Goal: Information Seeking & Learning: Learn about a topic

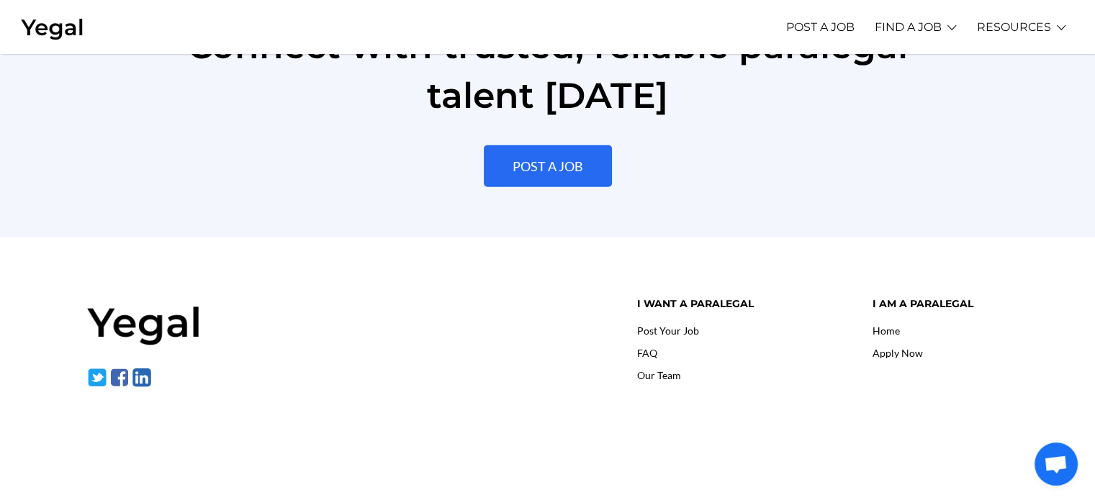
scroll to position [3369, 0]
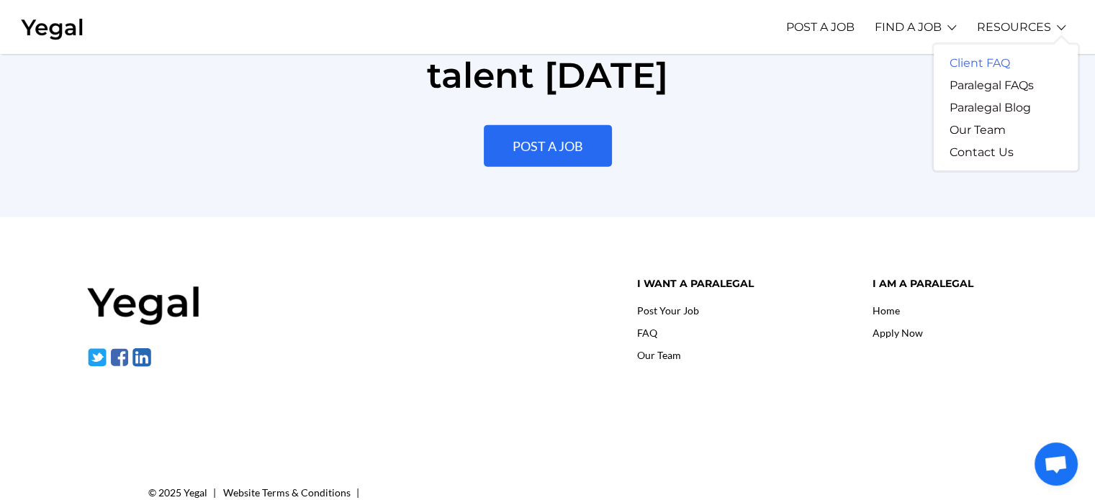
click at [976, 58] on link "Client FAQ" at bounding box center [980, 63] width 92 height 22
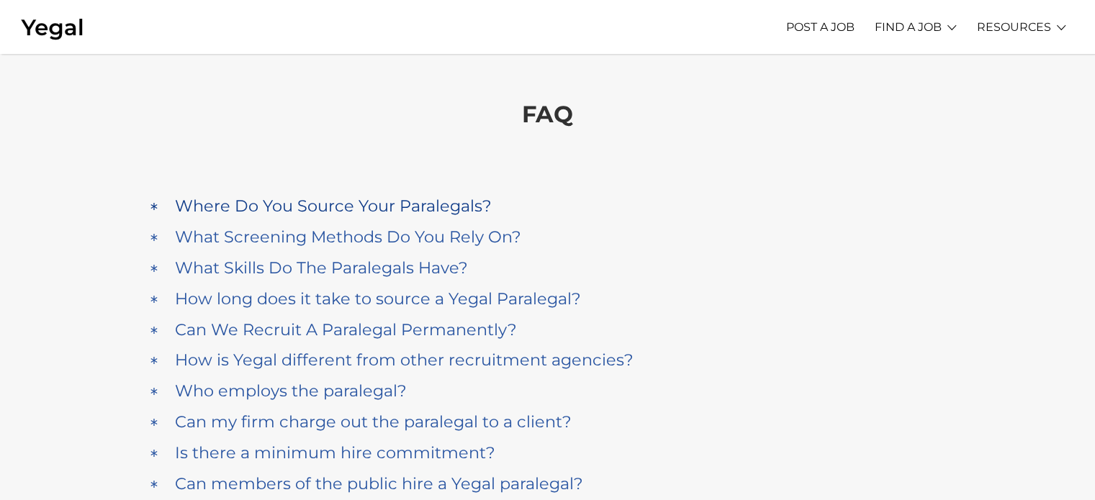
click at [292, 210] on h4 "Where Do You Source Your Paralegals?" at bounding box center [333, 206] width 317 height 19
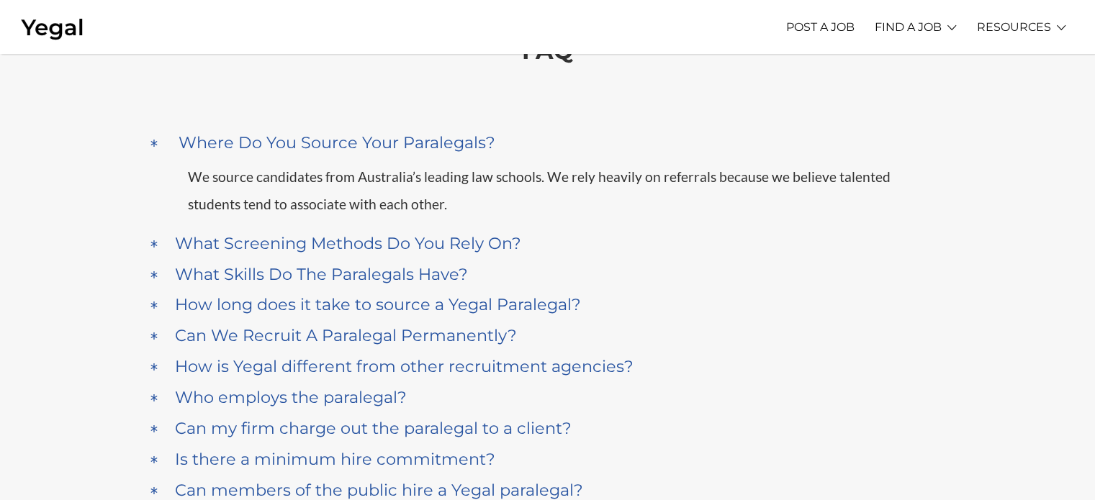
scroll to position [63, 0]
click at [310, 238] on h4 "What Screening Methods Do You Rely On?" at bounding box center [348, 243] width 346 height 19
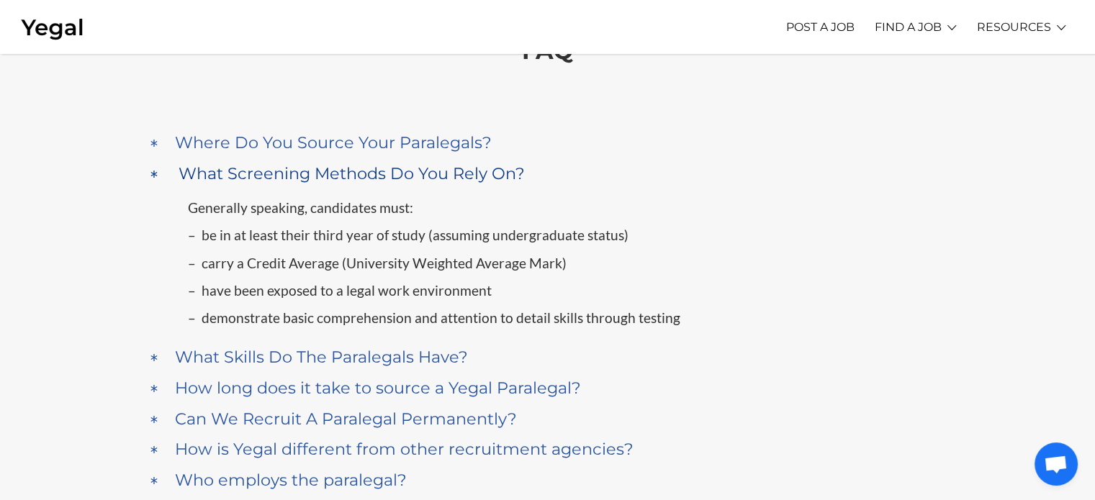
scroll to position [166, 0]
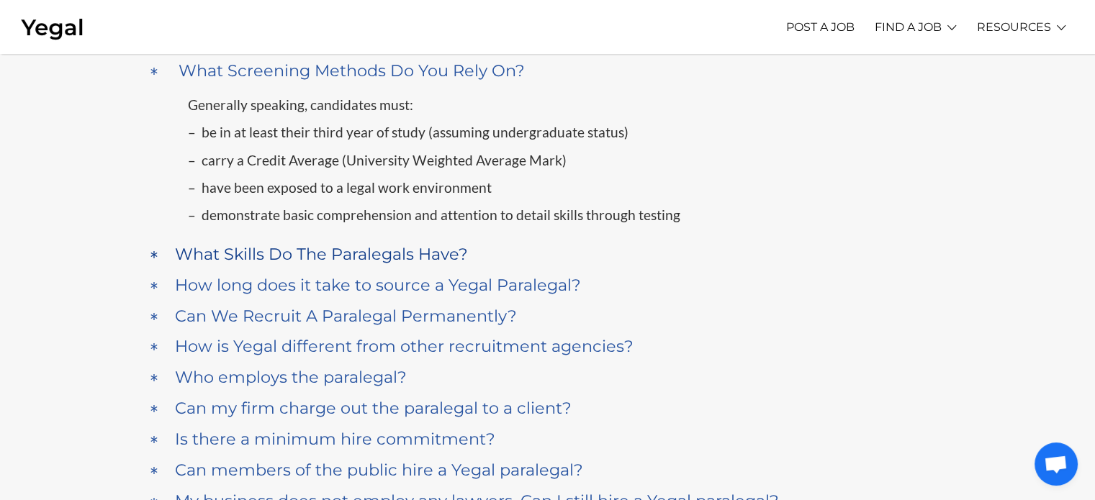
click at [236, 253] on h4 "What Skills Do The Paralegals Have?" at bounding box center [321, 254] width 293 height 19
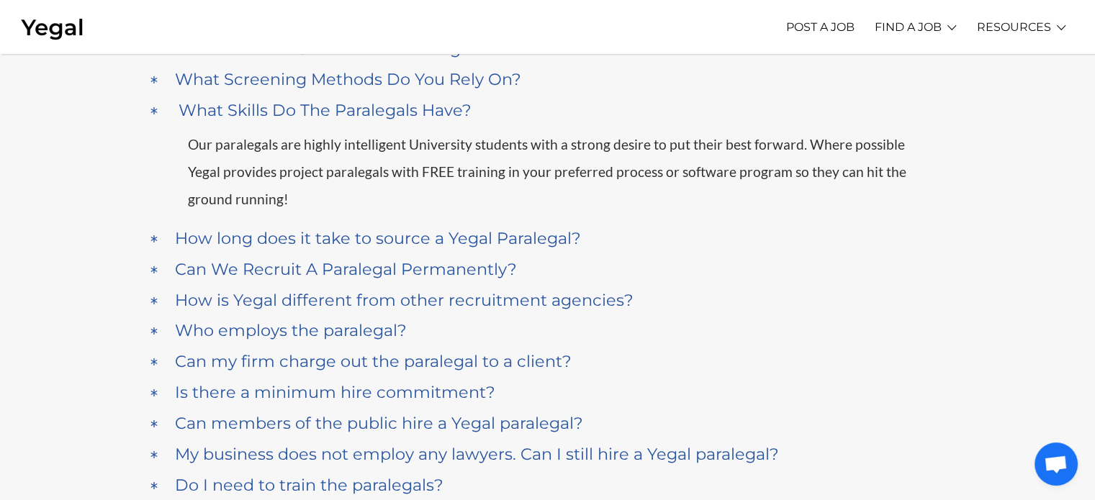
scroll to position [125, 0]
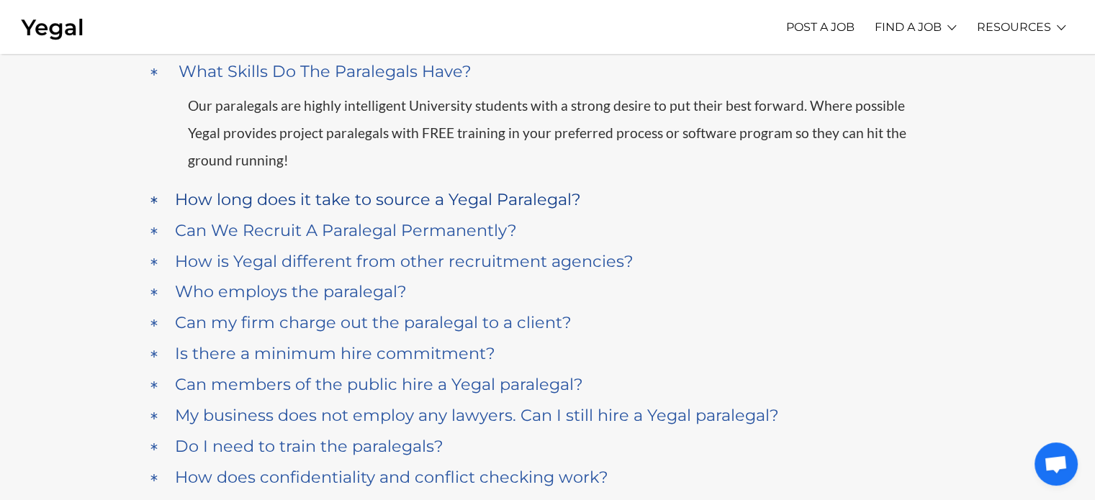
click at [199, 190] on h4 "How long does it take to source a Yegal Paralegal?" at bounding box center [378, 199] width 406 height 19
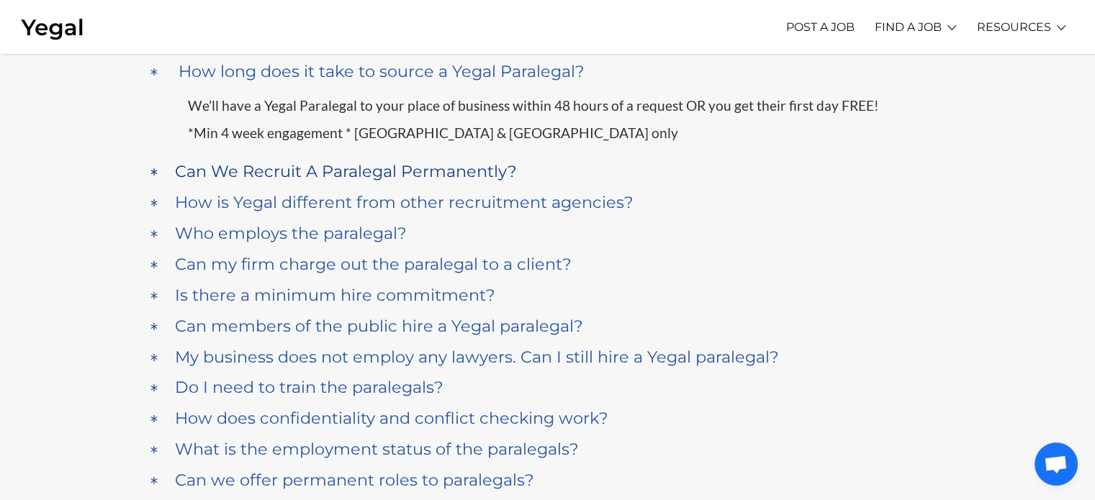
click at [459, 175] on h4 "Can We Recruit A Paralegal Permanently?" at bounding box center [346, 171] width 342 height 19
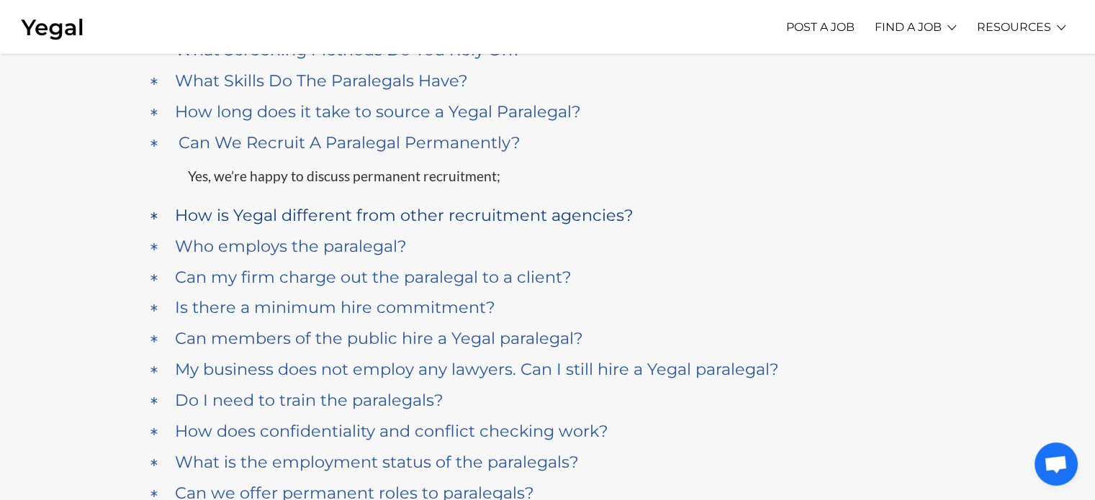
click at [446, 207] on h4 "How is Yegal different from other recruitment agencies?" at bounding box center [404, 215] width 459 height 19
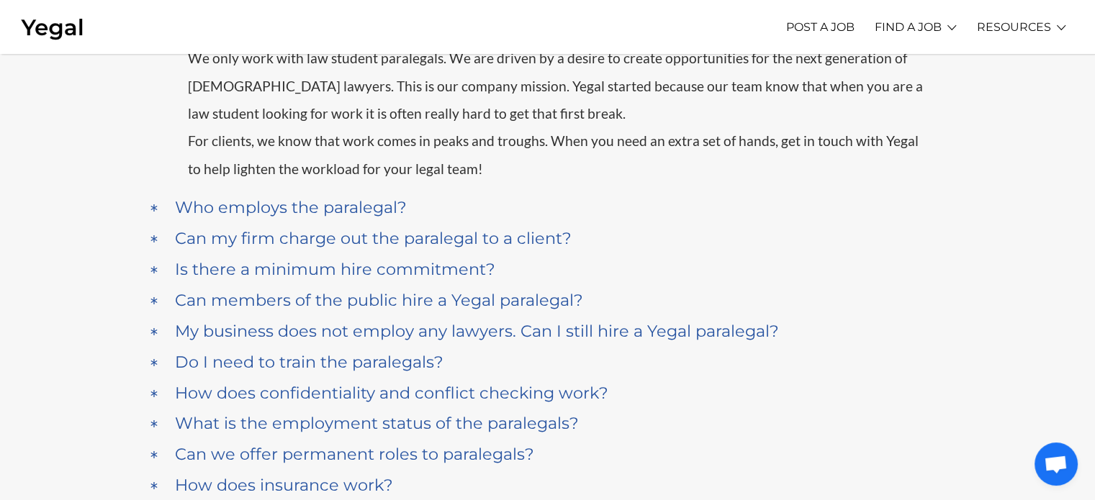
scroll to position [361, 0]
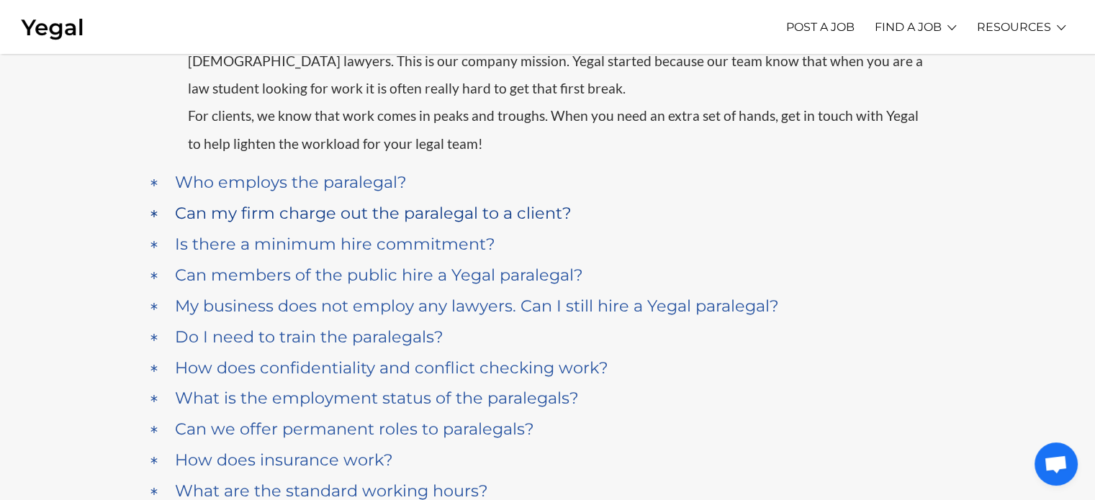
click at [220, 207] on h4 "Can my firm charge out the paralegal to a client?" at bounding box center [373, 213] width 397 height 19
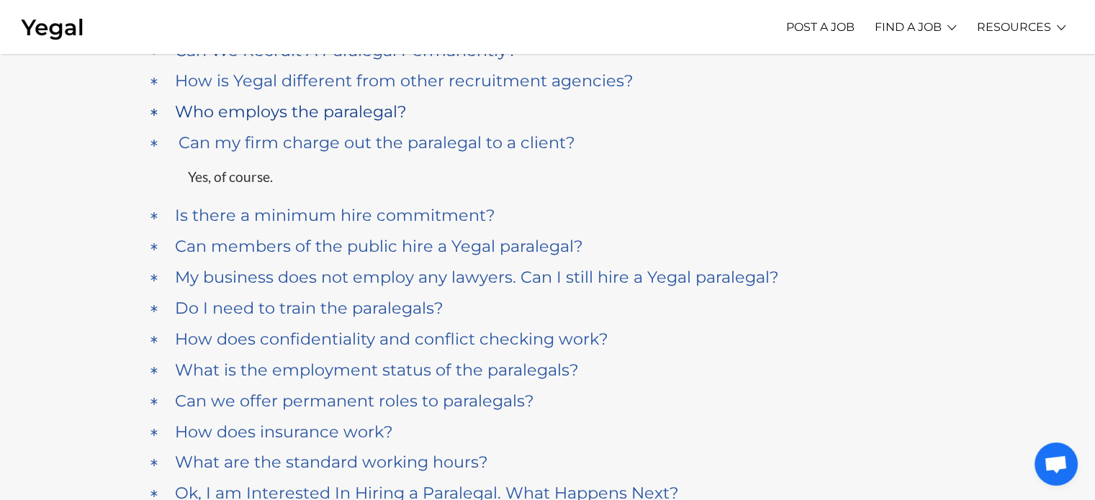
click at [217, 111] on h4 "Who employs the paralegal?" at bounding box center [291, 111] width 232 height 19
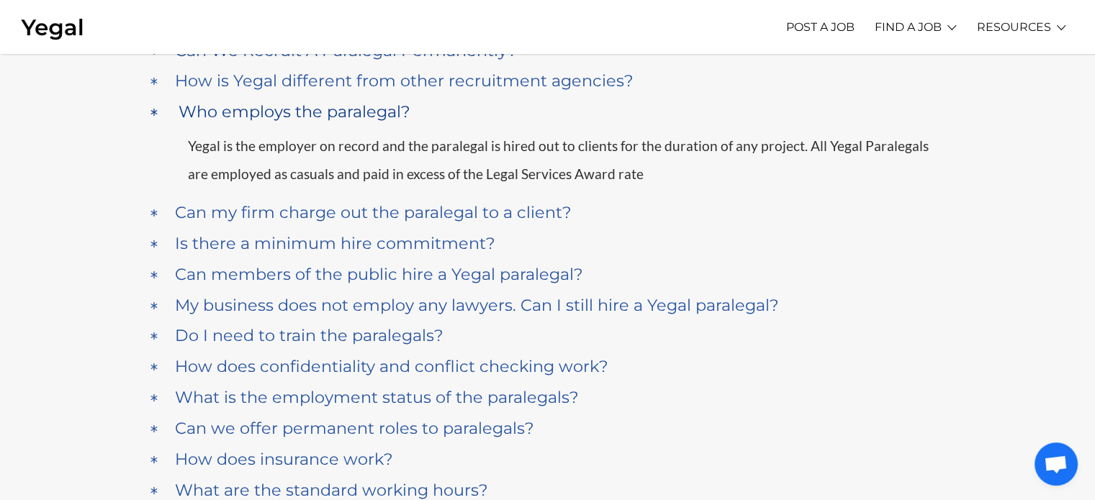
scroll to position [320, 0]
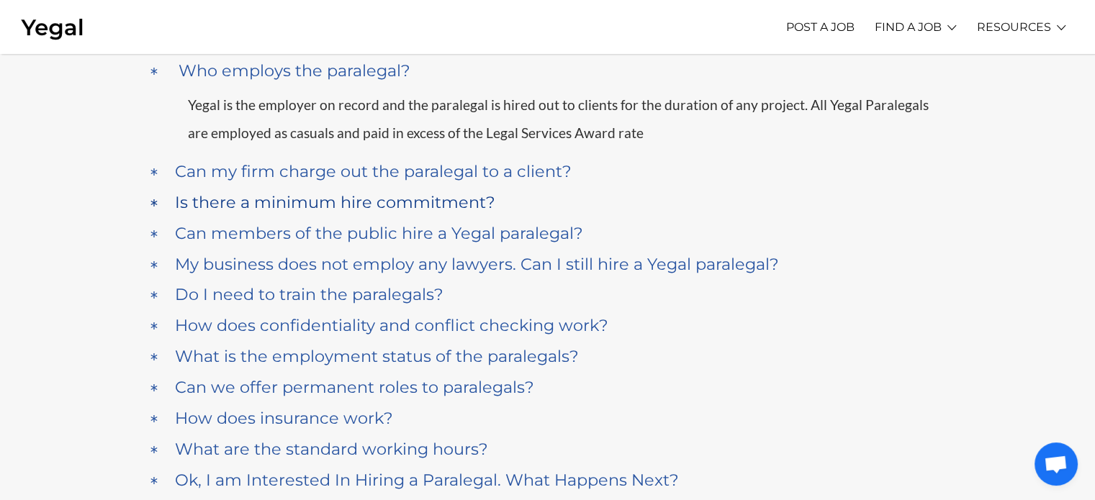
click at [374, 202] on h4 "Is there a minimum hire commitment?" at bounding box center [335, 202] width 320 height 19
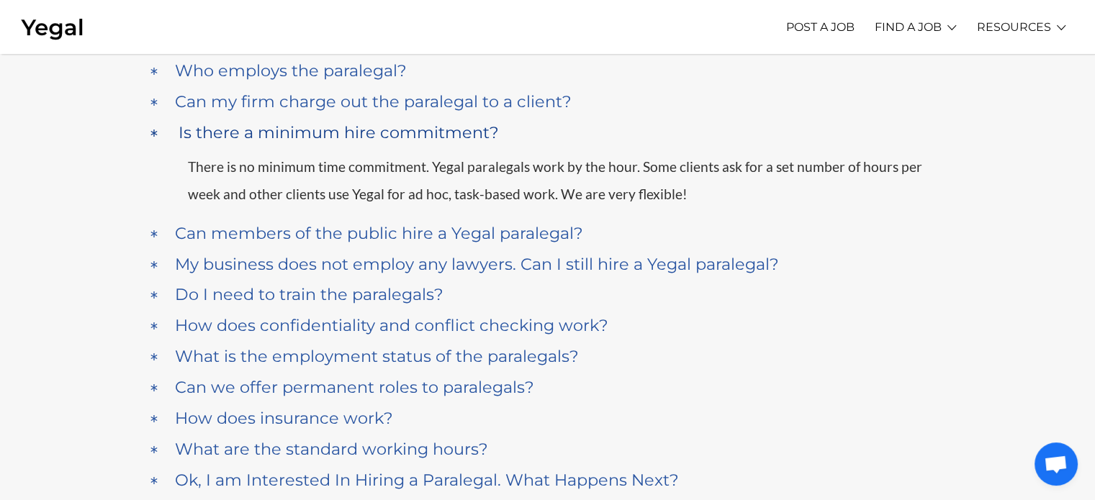
scroll to position [382, 0]
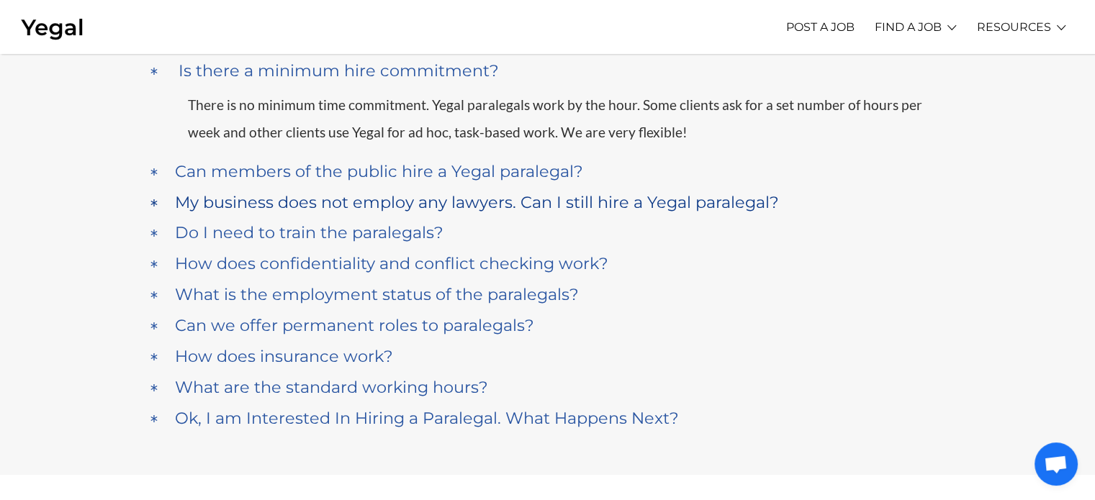
click at [275, 207] on h4 "My business does not employ any lawyers. Can I still hire a Yegal paralegal?" at bounding box center [477, 202] width 604 height 19
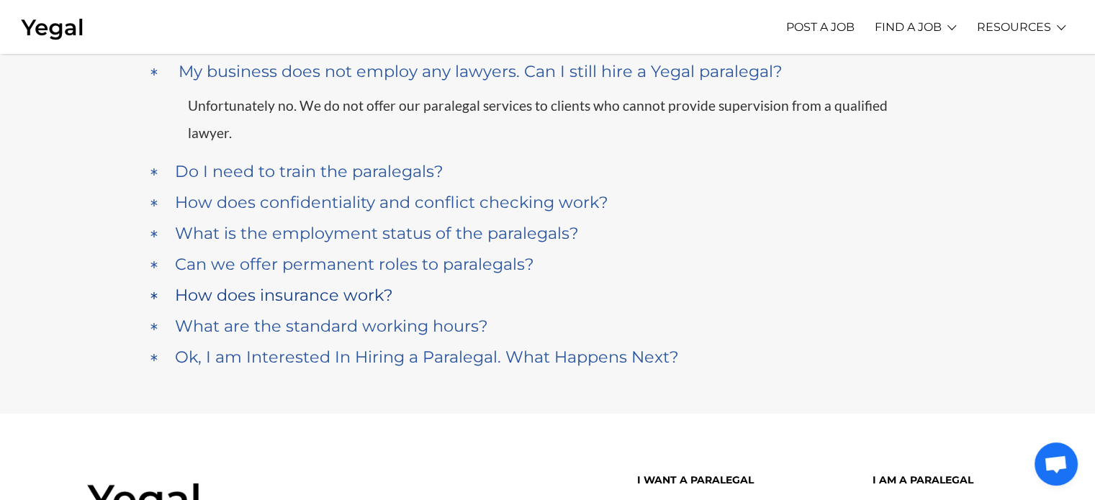
click at [308, 282] on div "How does insurance work?" at bounding box center [511, 295] width 680 height 27
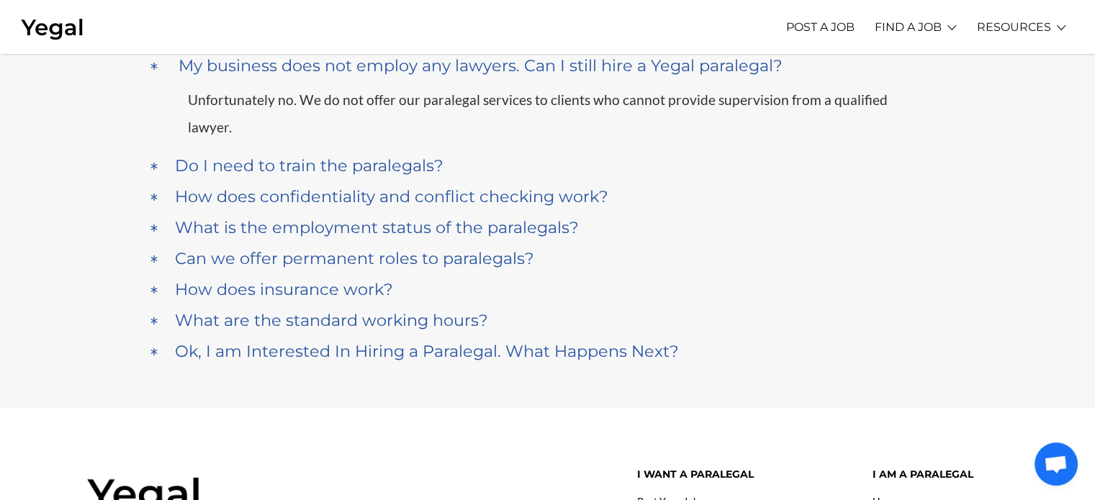
scroll to position [598, 0]
